Goal: Navigation & Orientation: Go to known website

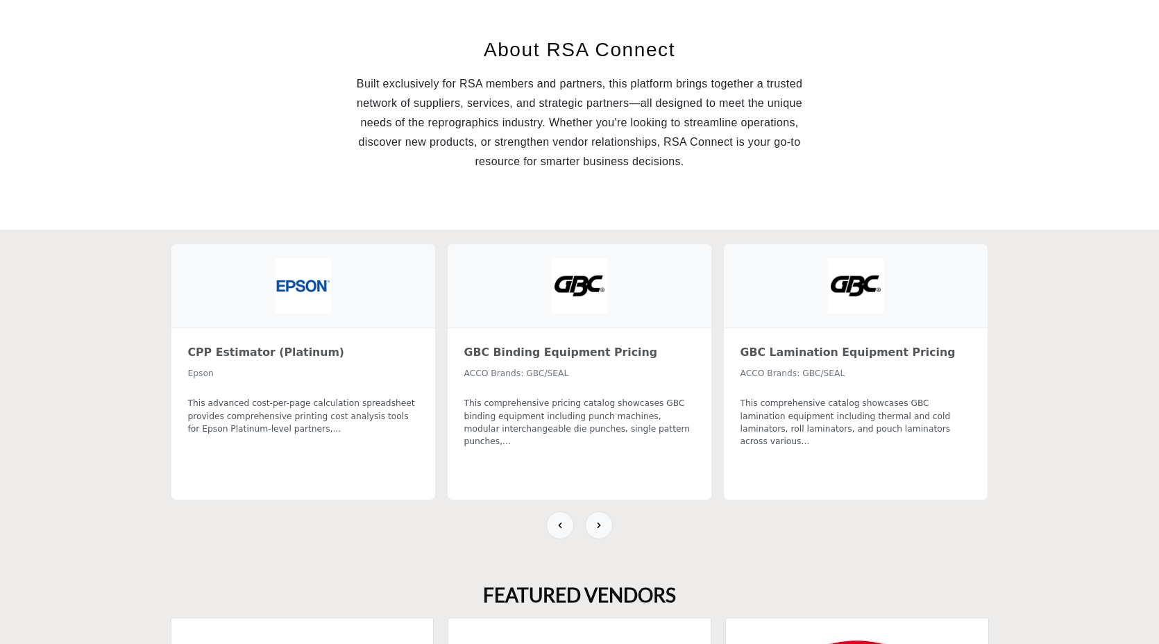
scroll to position [300, 0]
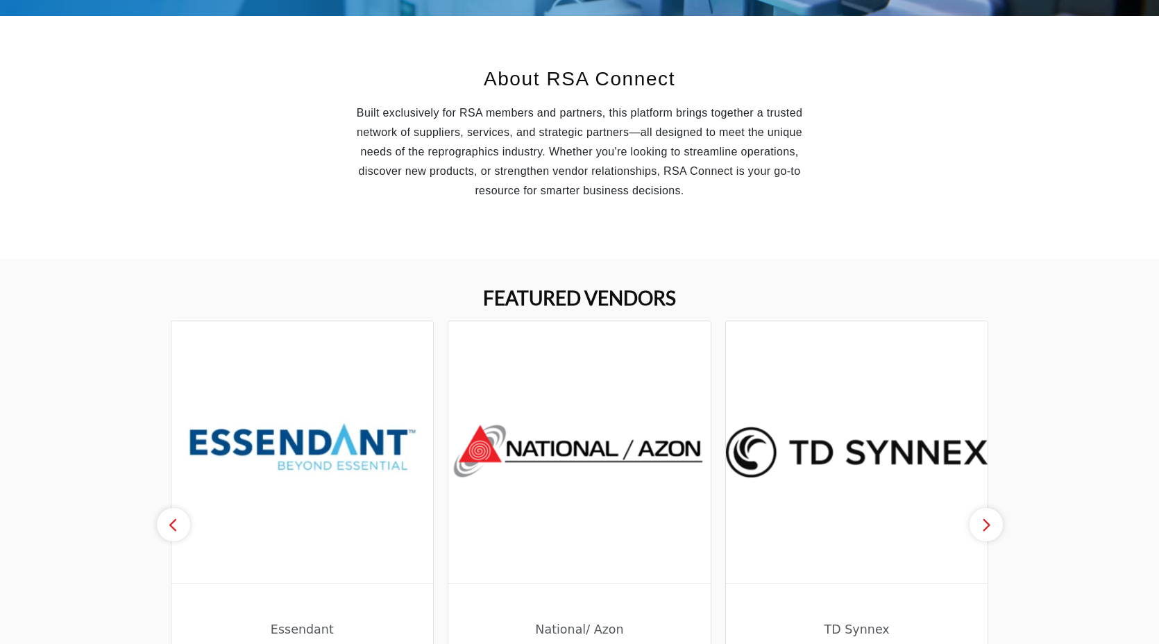
scroll to position [300, 0]
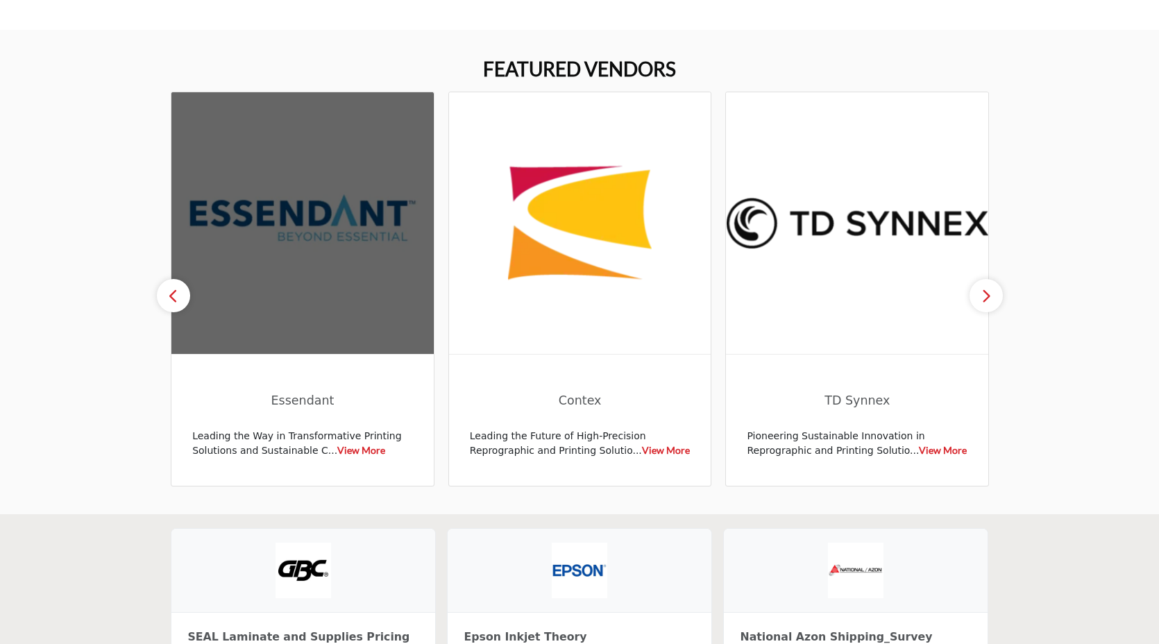
scroll to position [508, 0]
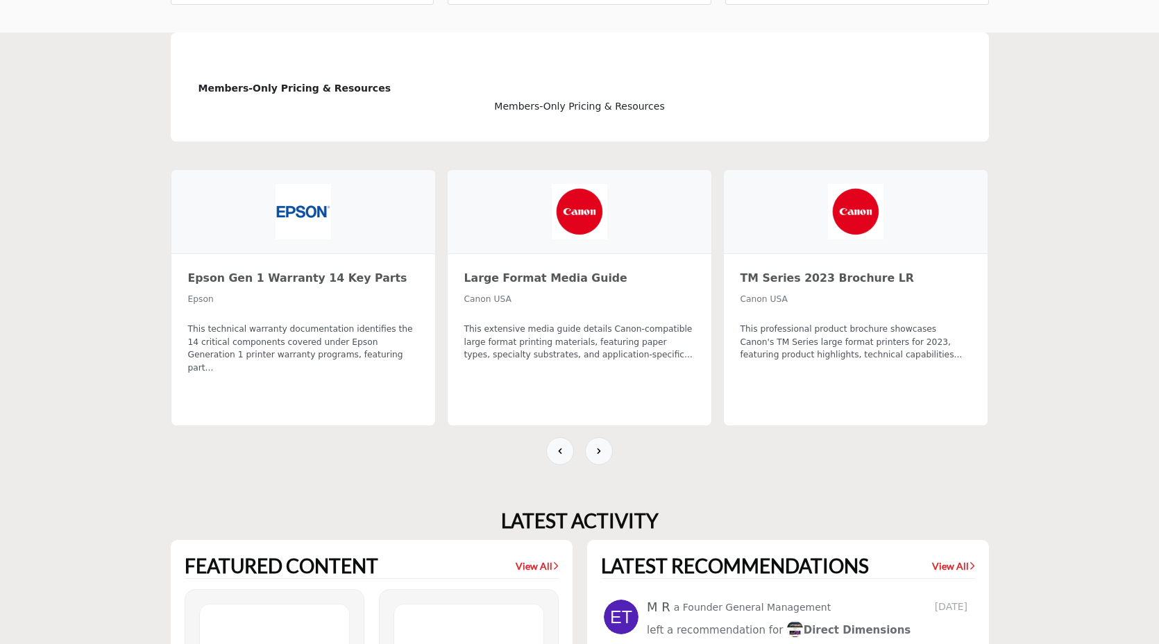
scroll to position [1014, 0]
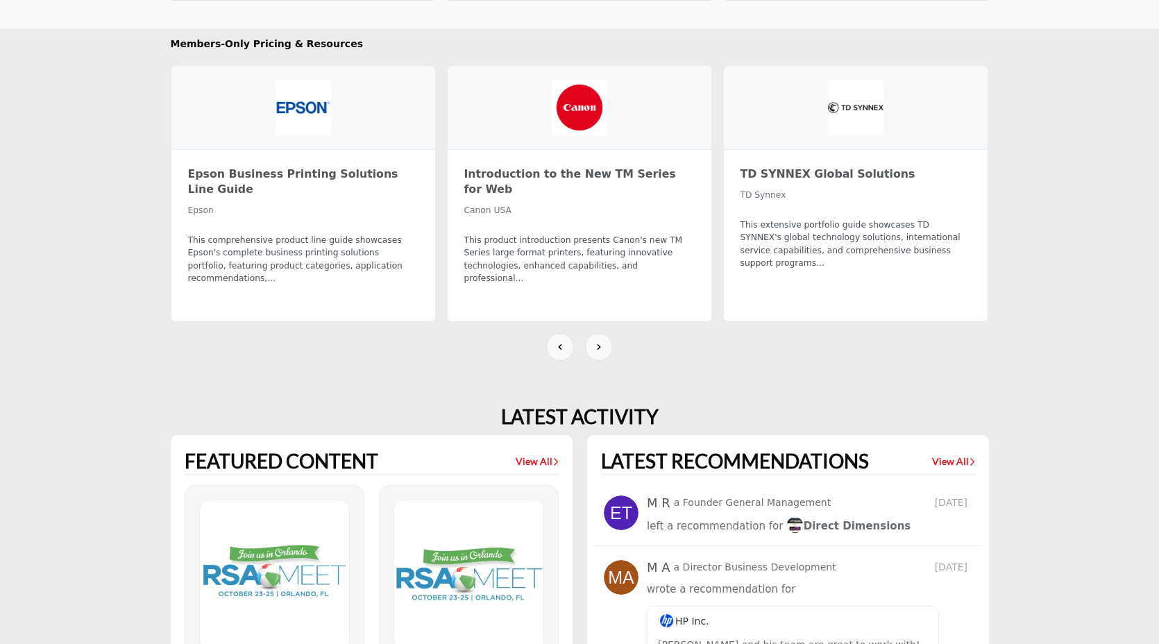
scroll to position [1014, 0]
